Goal: Task Accomplishment & Management: Use online tool/utility

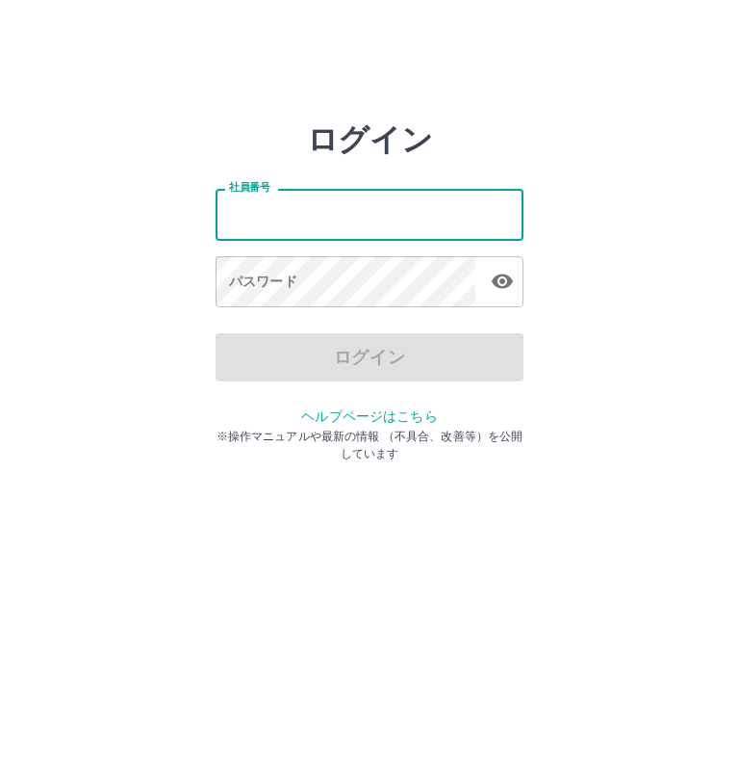
click at [429, 210] on input "社員番号" at bounding box center [370, 214] width 308 height 51
type input "*******"
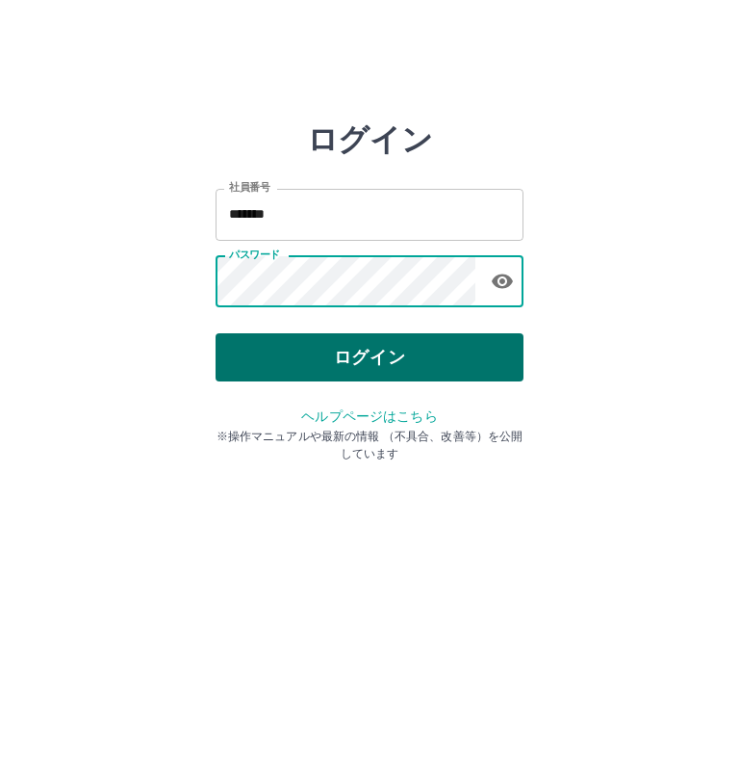
click at [374, 340] on button "ログイン" at bounding box center [370, 357] width 308 height 48
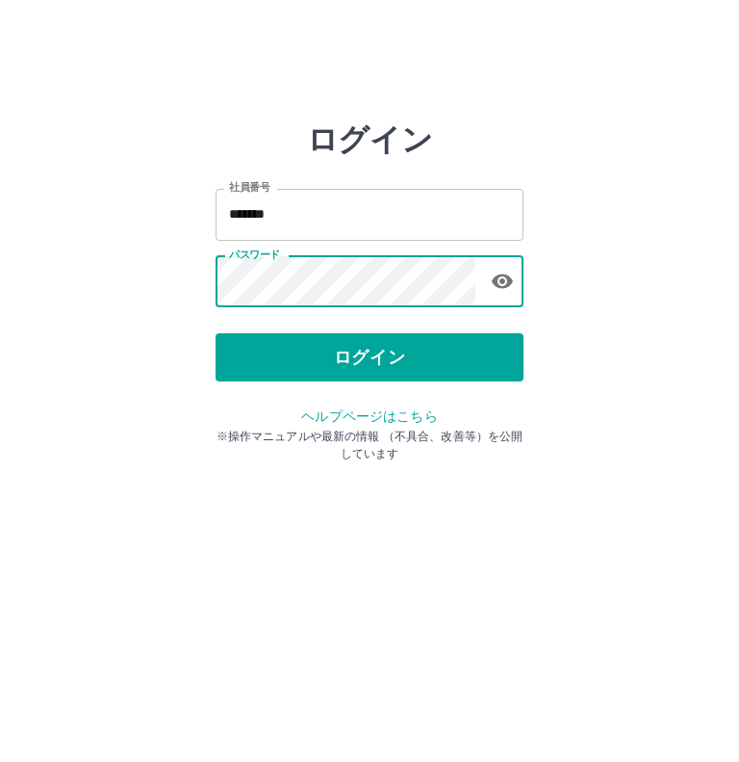
click at [374, 340] on div "ログイン 社員番号 ******* 社員番号 パスワード パスワード ログイン ヘルプページはこちら ※操作マニュアルや最新の情報 （不具合、改善等）を公開し…" at bounding box center [370, 275] width 308 height 308
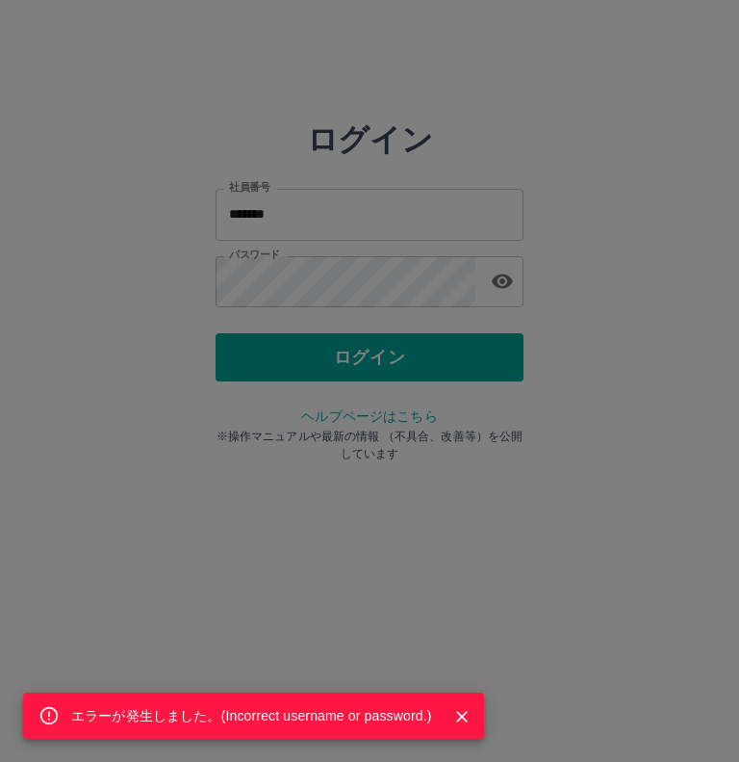
click at [350, 286] on div "エラーが発生しました。( Incorrect username or password. )" at bounding box center [369, 381] width 739 height 762
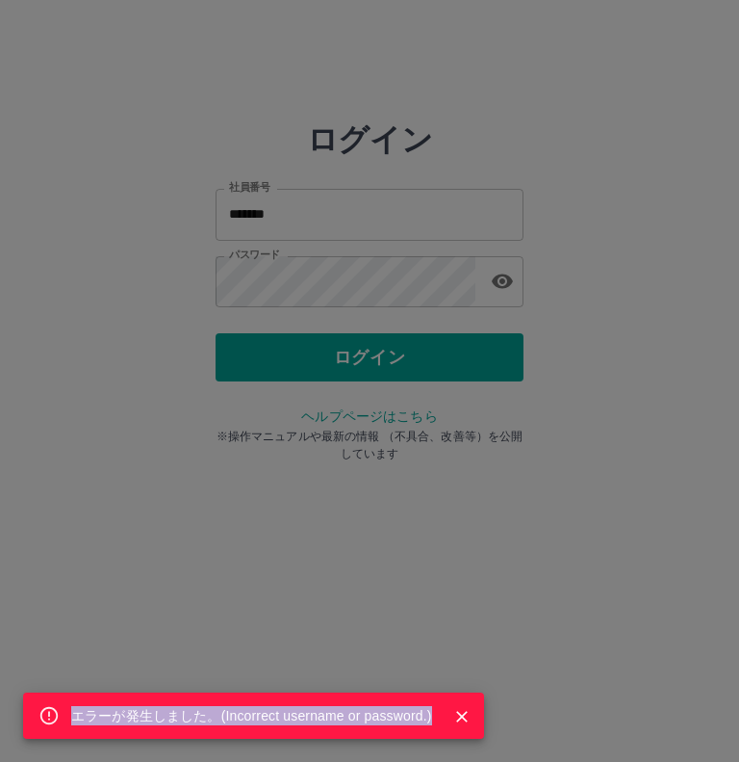
click at [350, 286] on div "エラーが発生しました。( Incorrect username or password. )" at bounding box center [369, 381] width 739 height 762
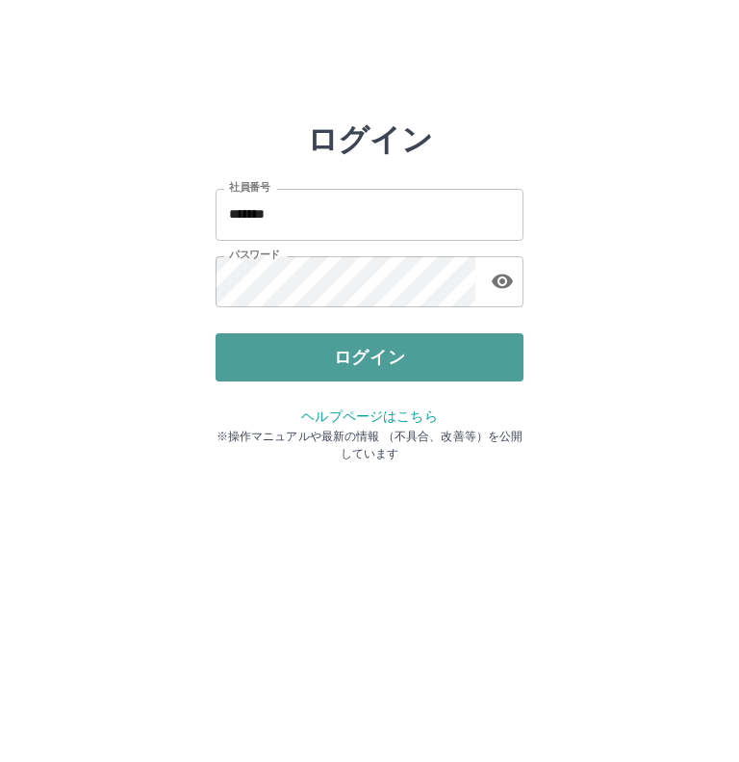
click at [339, 354] on button "ログイン" at bounding box center [370, 357] width 308 height 48
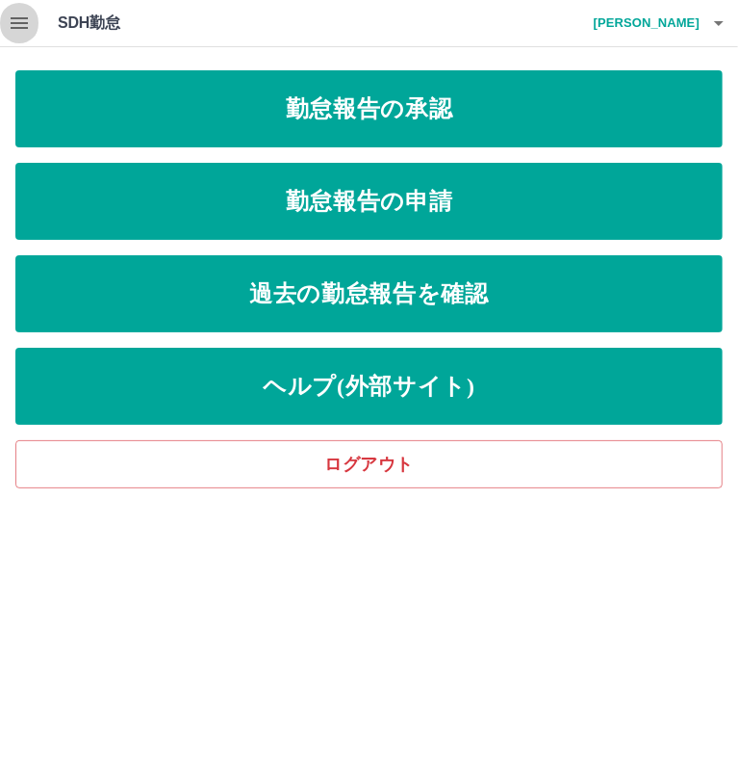
click at [32, 31] on button "button" at bounding box center [19, 23] width 39 height 46
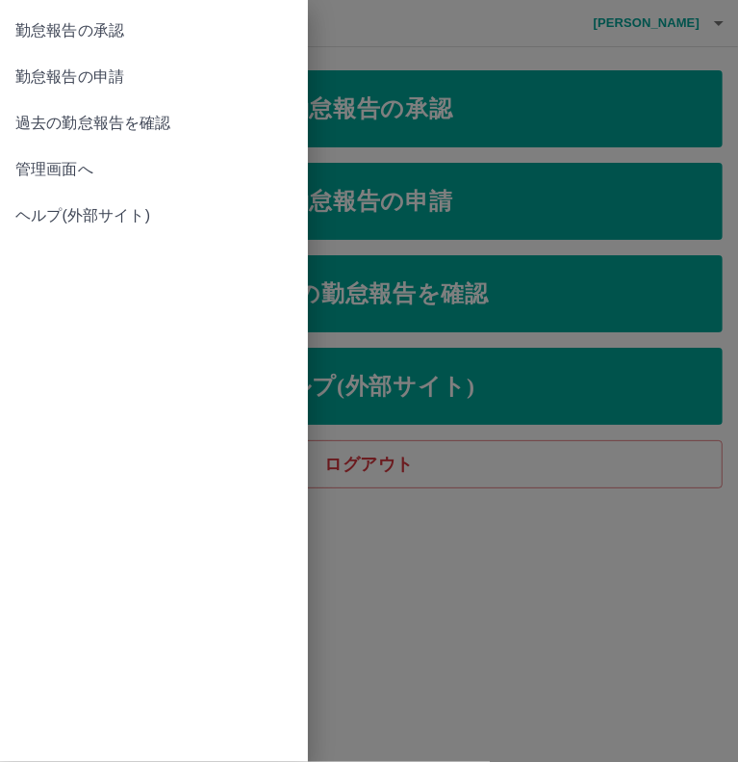
click at [77, 163] on span "管理画面へ" at bounding box center [153, 169] width 277 height 23
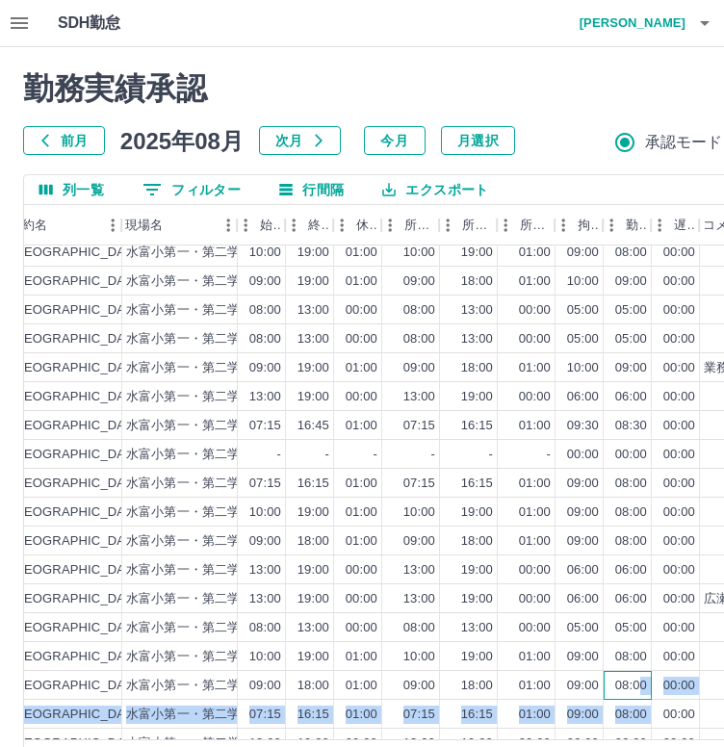
scroll to position [97, 639]
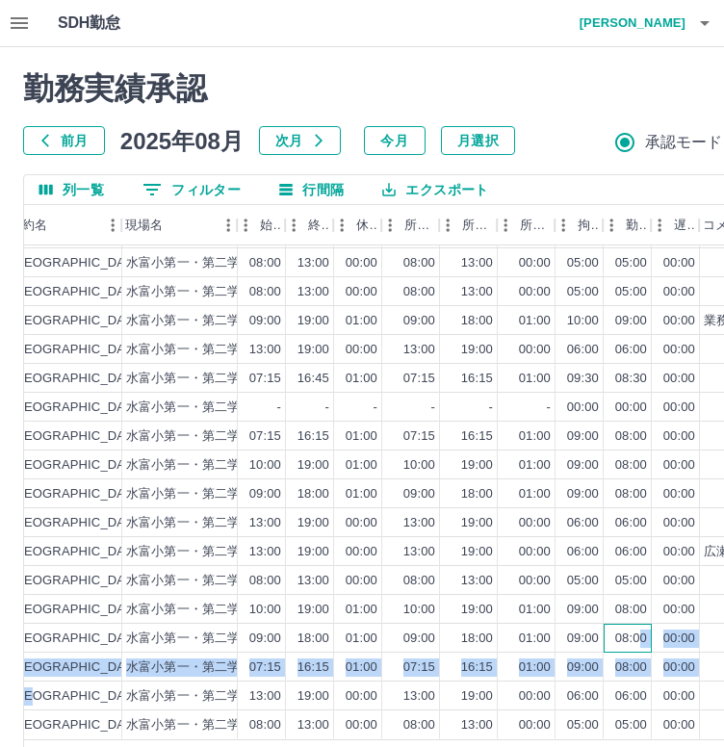
drag, startPoint x: 662, startPoint y: 714, endPoint x: -8, endPoint y: 673, distance: 671.4
click at [0, 673] on html "SDH勤怠 山後　陽子 勤務実績承認 前月 2025年08月 次月 今月 月選択 承認モード 削除モード 一括承認 列一覧 0 フィルター 行間隔 エクスポー…" at bounding box center [362, 407] width 724 height 814
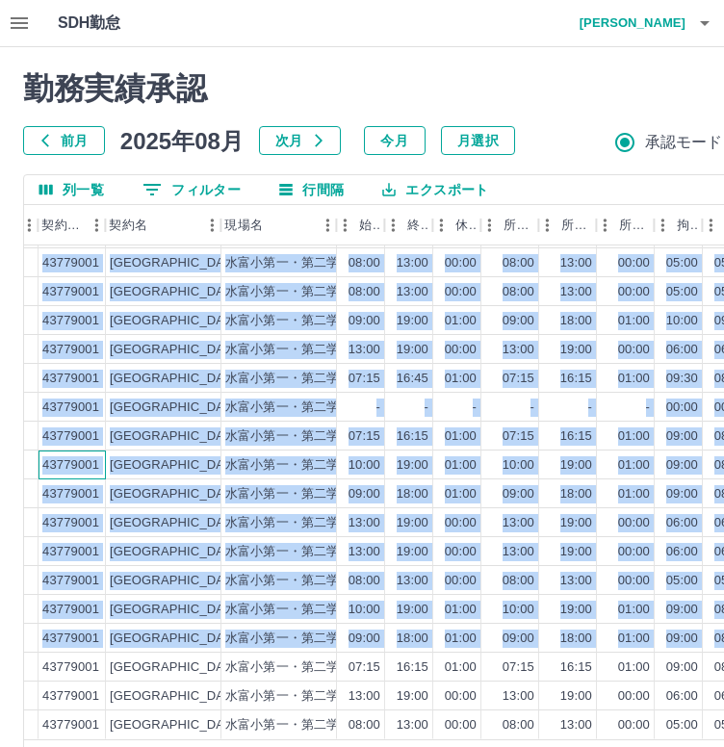
click at [96, 458] on div "43779001" at bounding box center [70, 465] width 57 height 18
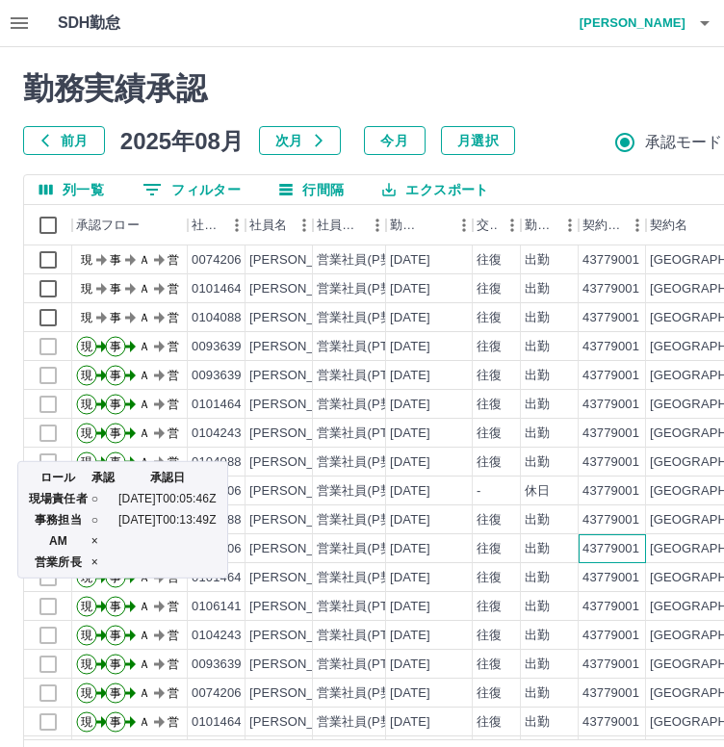
scroll to position [0, 0]
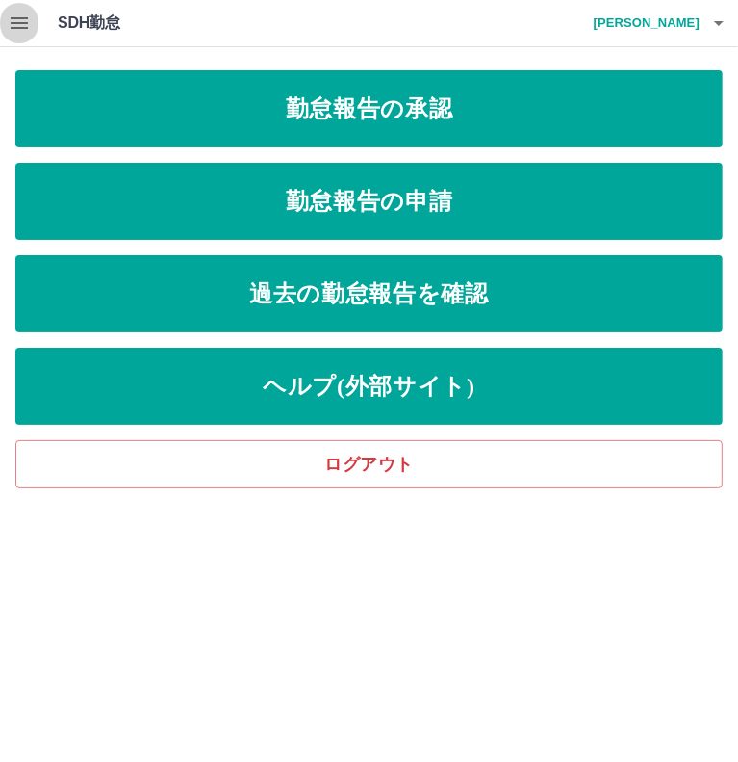
click at [23, 14] on icon "button" at bounding box center [19, 23] width 23 height 23
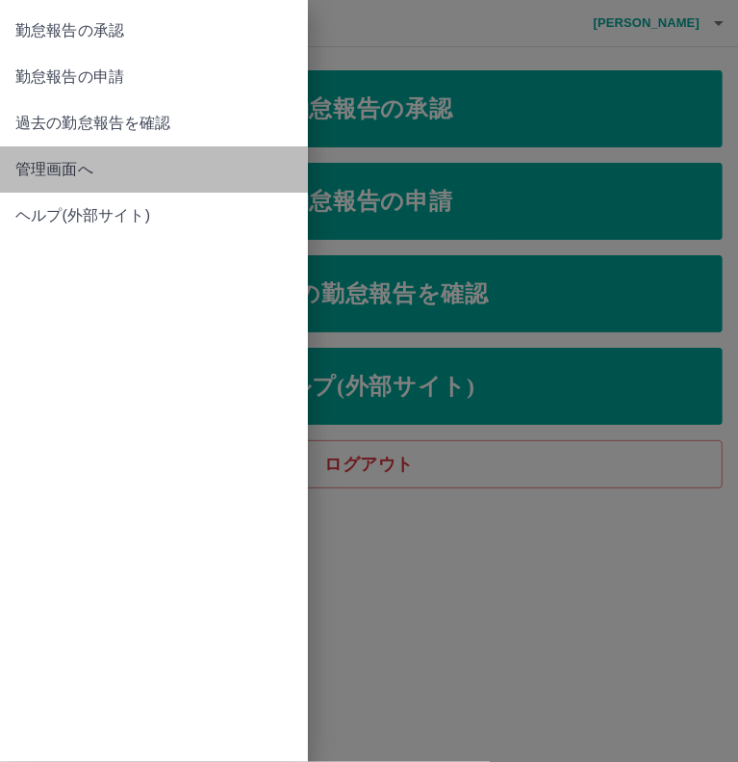
click at [42, 171] on span "管理画面へ" at bounding box center [153, 169] width 277 height 23
